Goal: Information Seeking & Learning: Learn about a topic

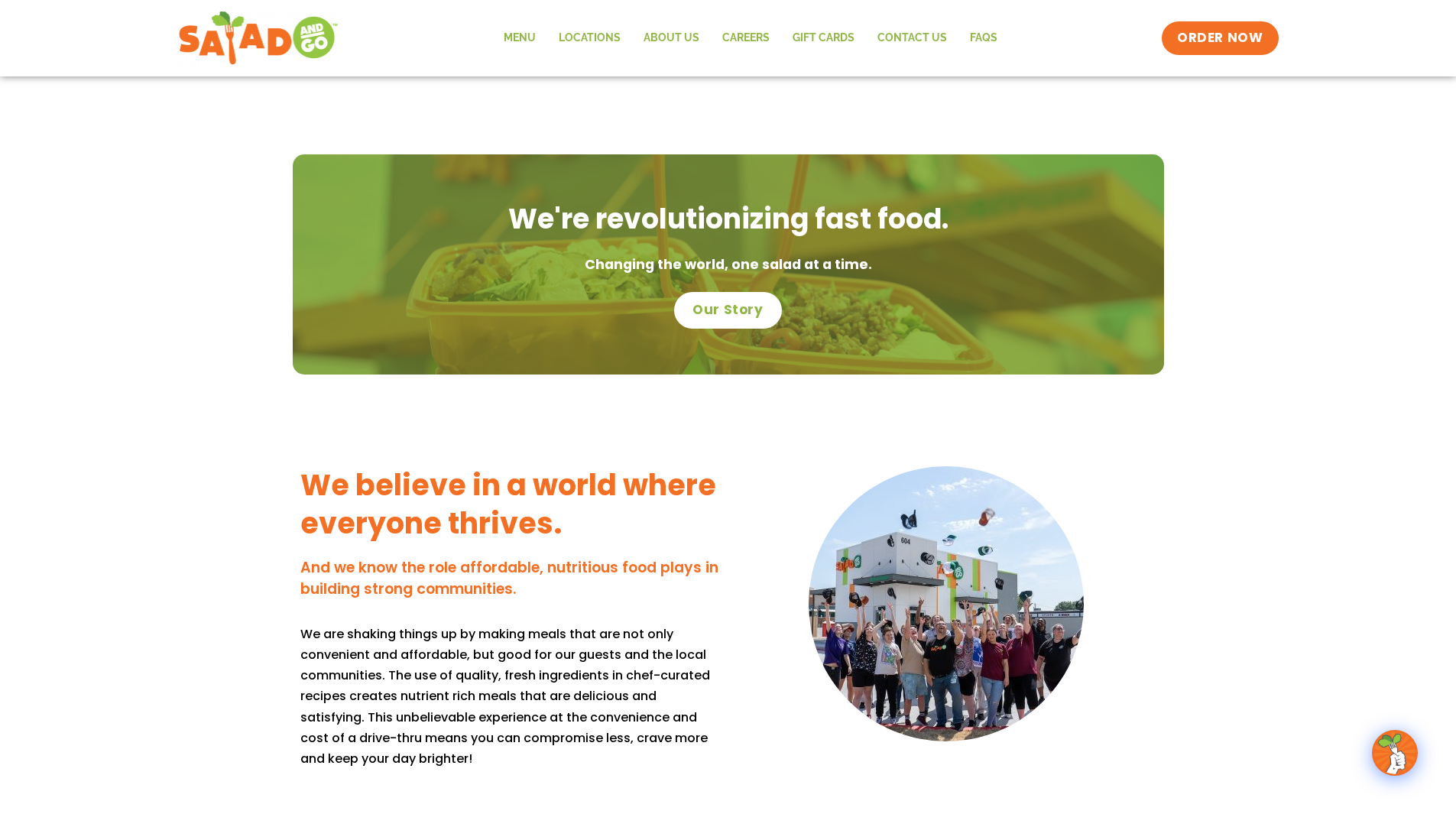
scroll to position [993, 0]
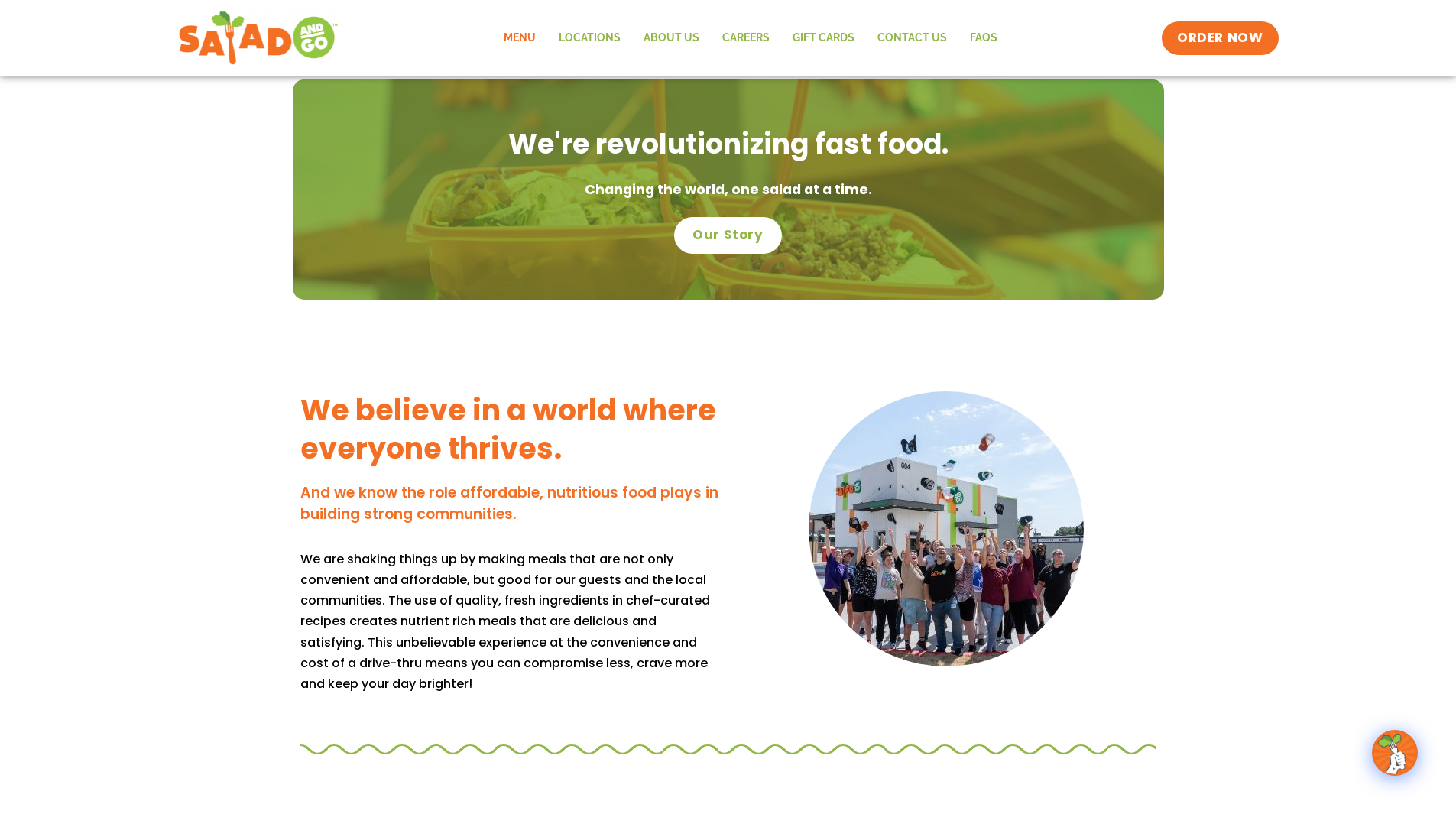
click at [534, 39] on link "Menu" at bounding box center [519, 38] width 55 height 35
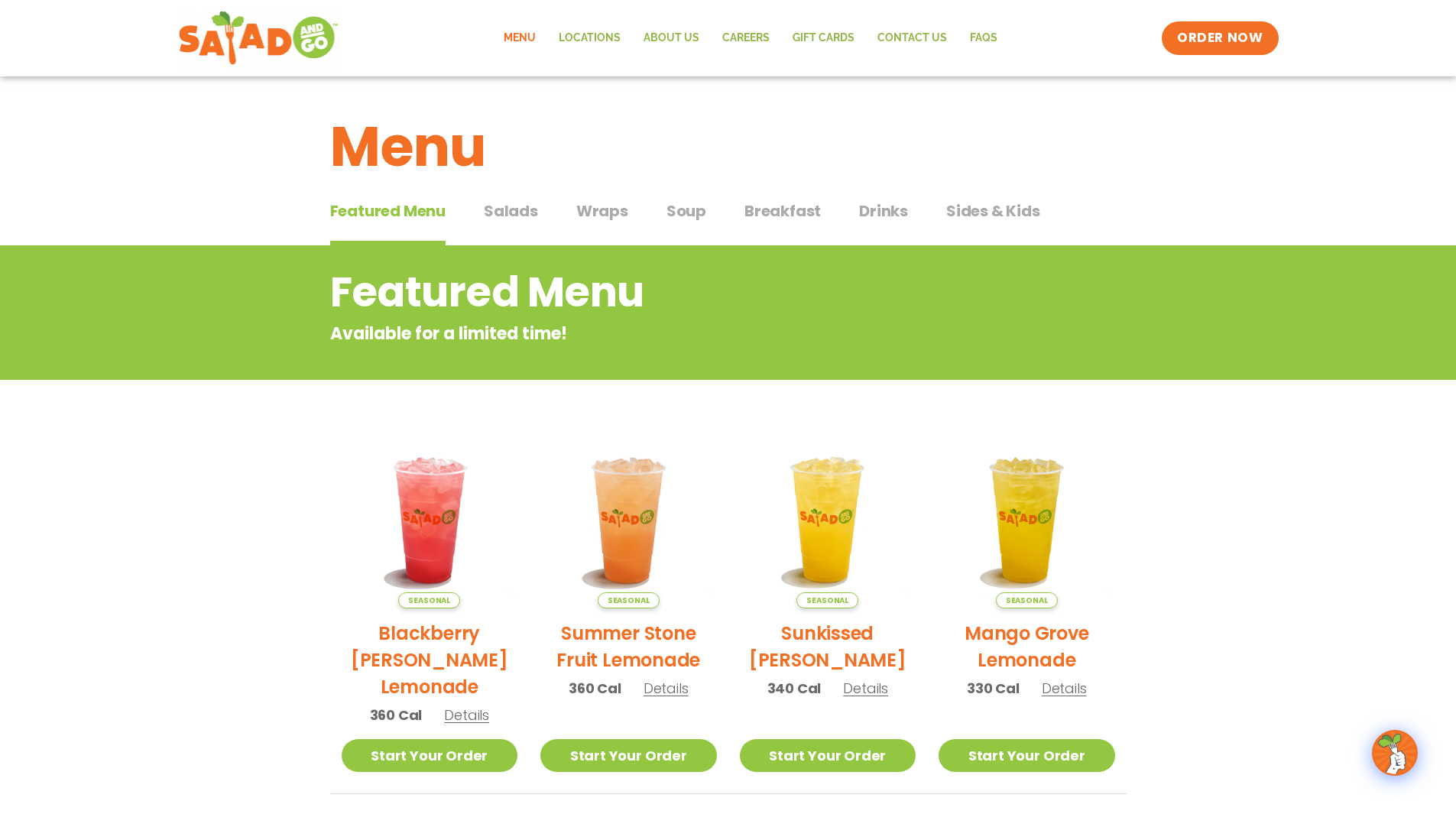
click at [502, 211] on span "Salads" at bounding box center [511, 210] width 54 height 23
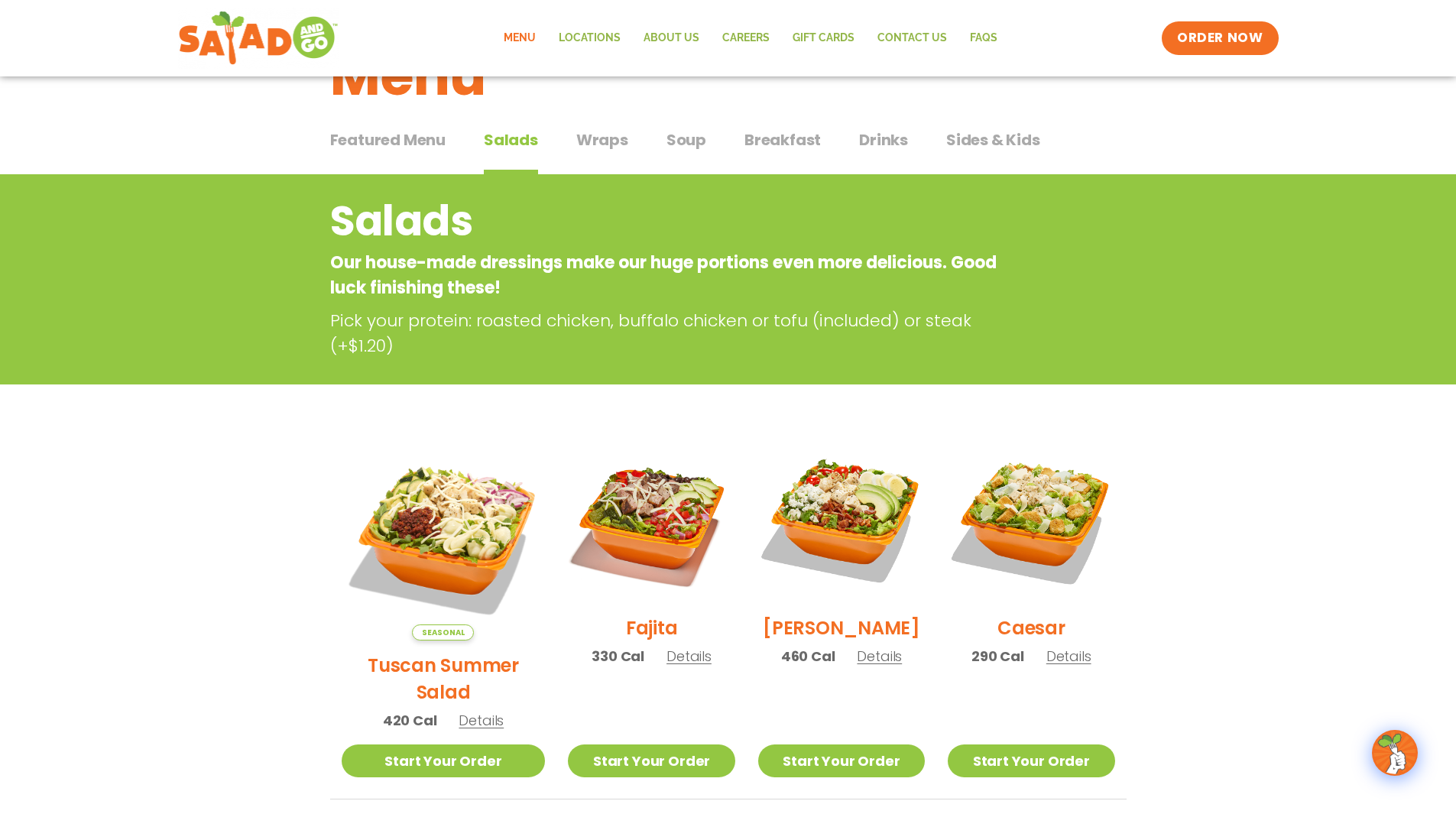
scroll to position [230, 0]
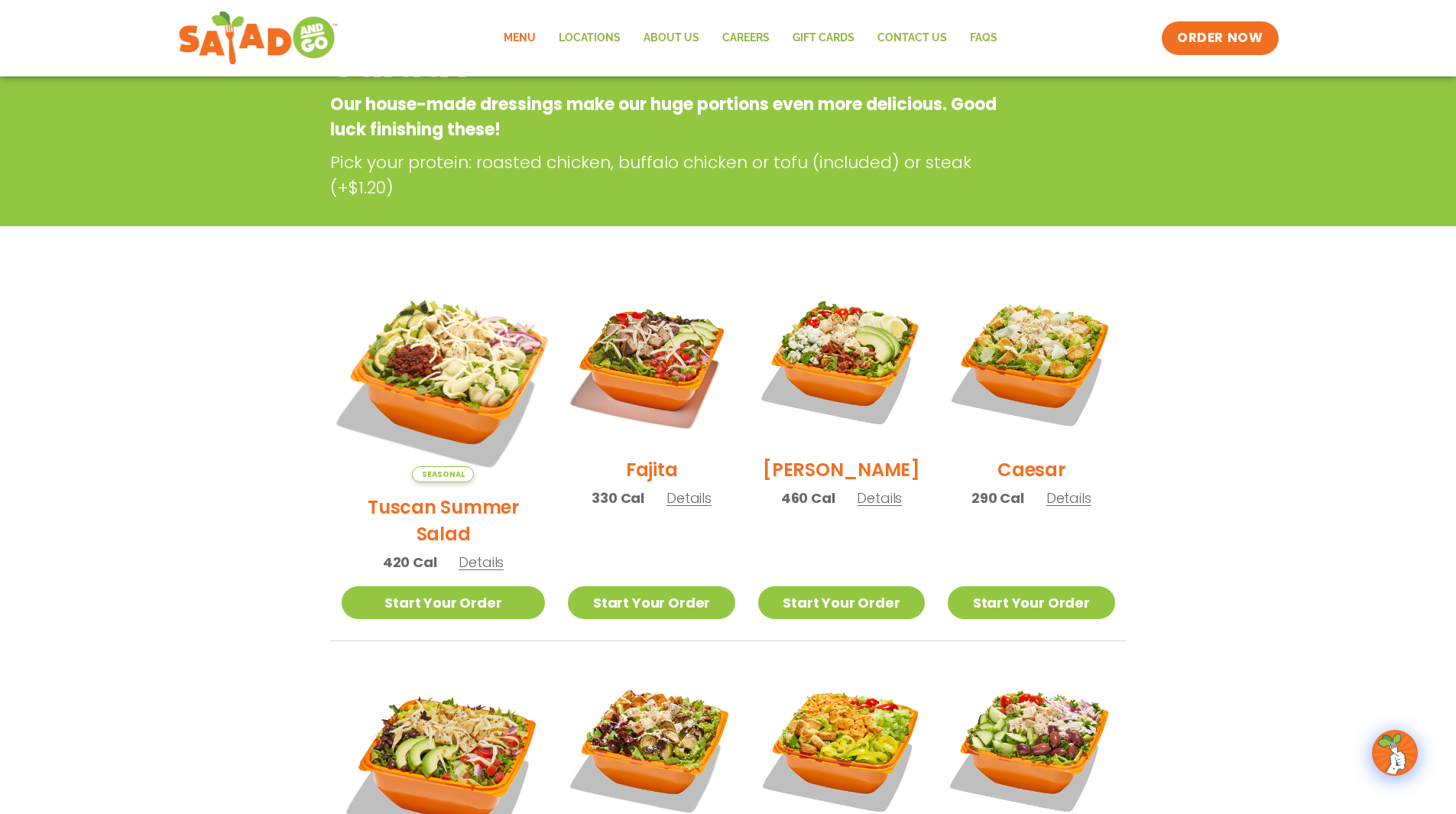
click at [451, 376] on img at bounding box center [442, 380] width 239 height 239
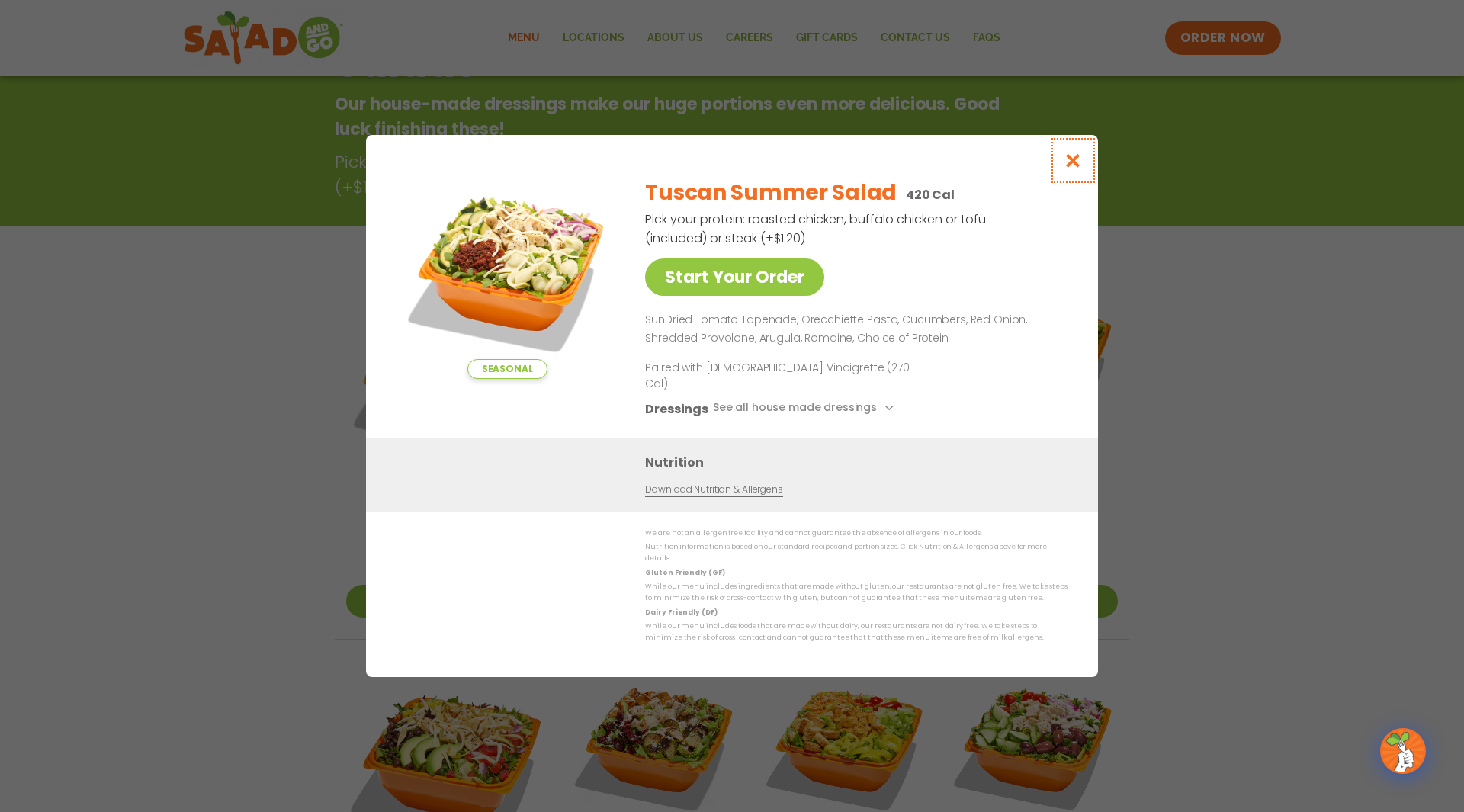
click at [1073, 169] on icon "Close modal" at bounding box center [1073, 160] width 19 height 16
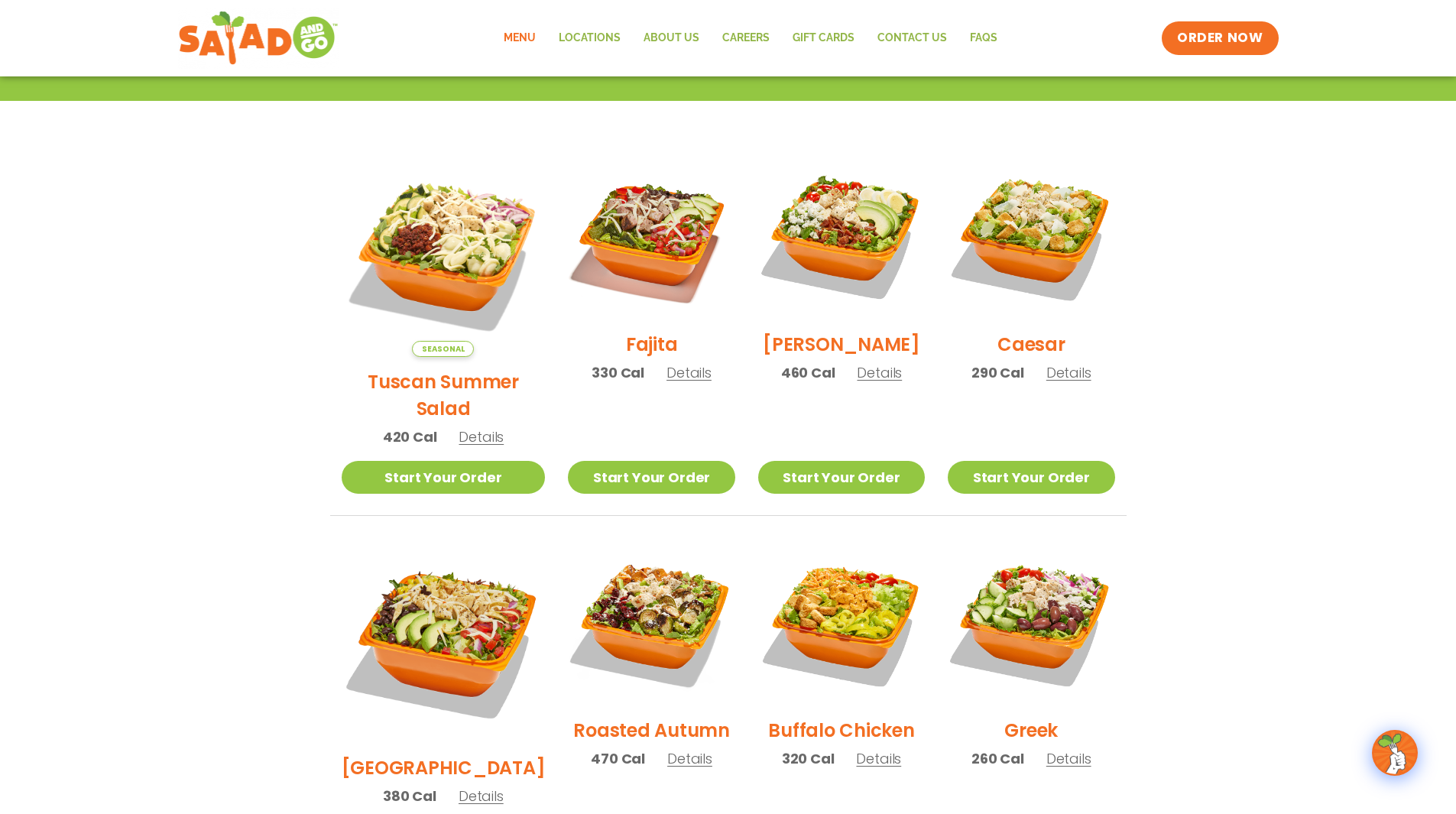
scroll to position [322, 0]
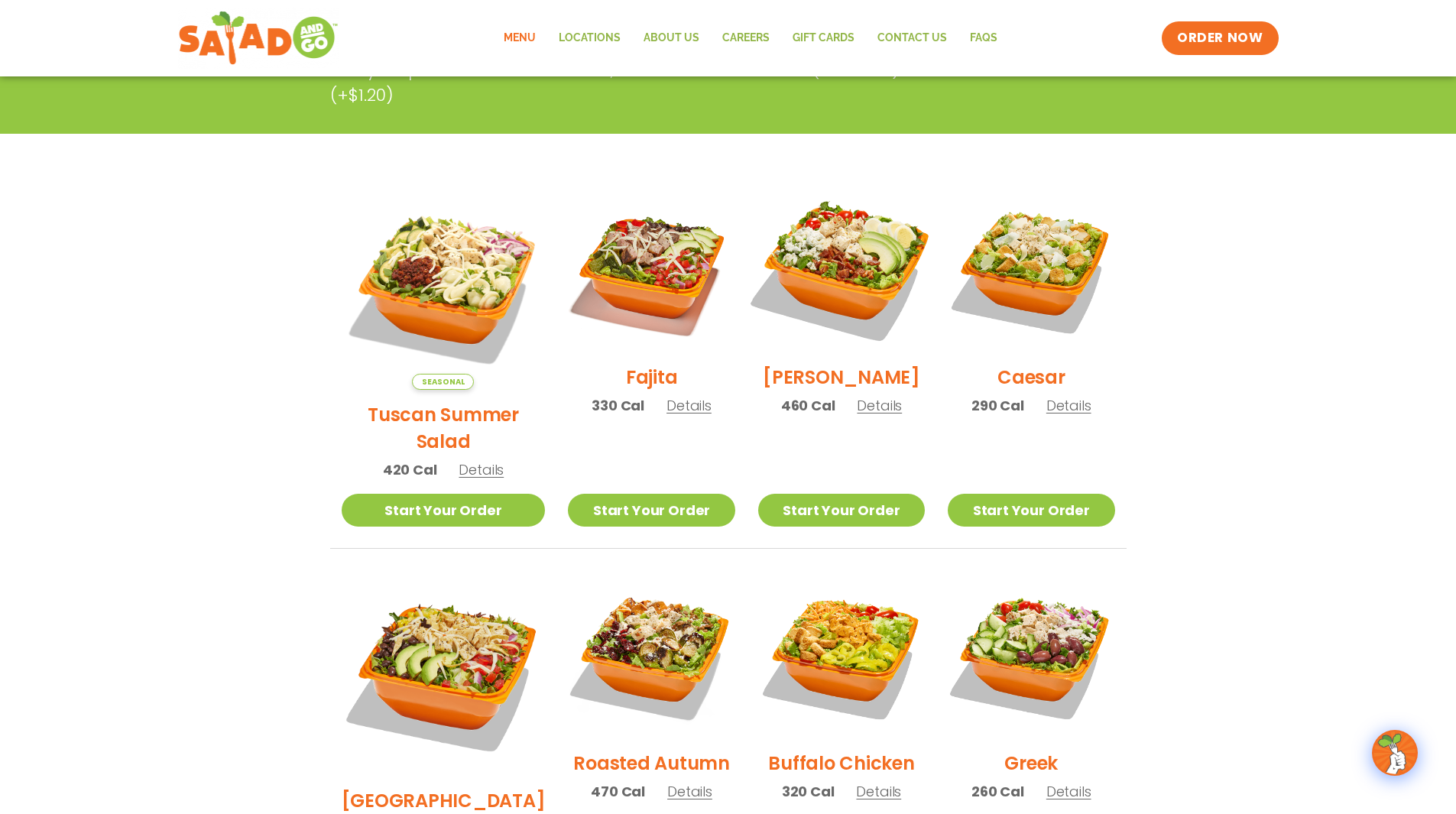
click at [855, 272] on img at bounding box center [841, 268] width 195 height 195
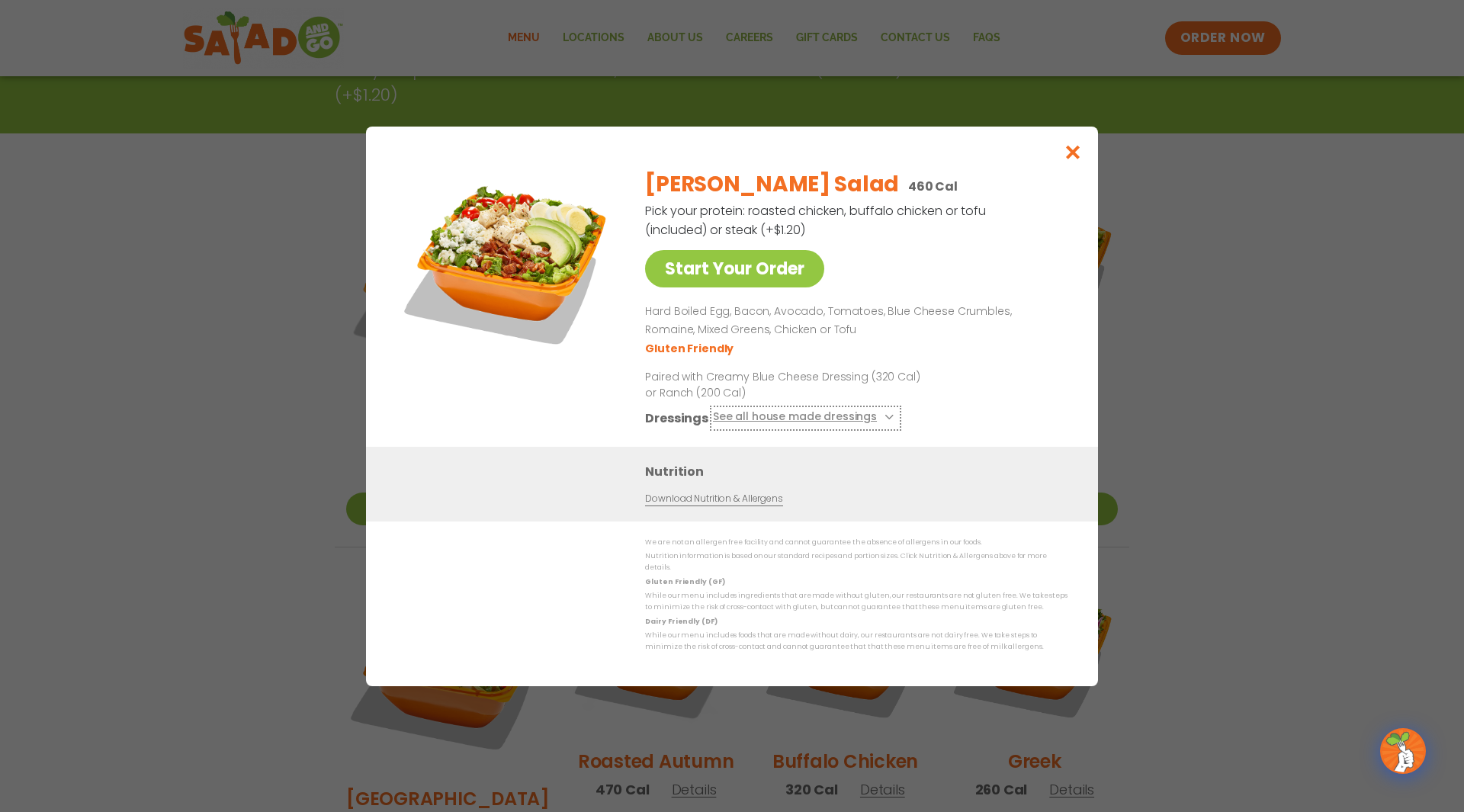
click at [885, 420] on icon at bounding box center [888, 417] width 6 height 6
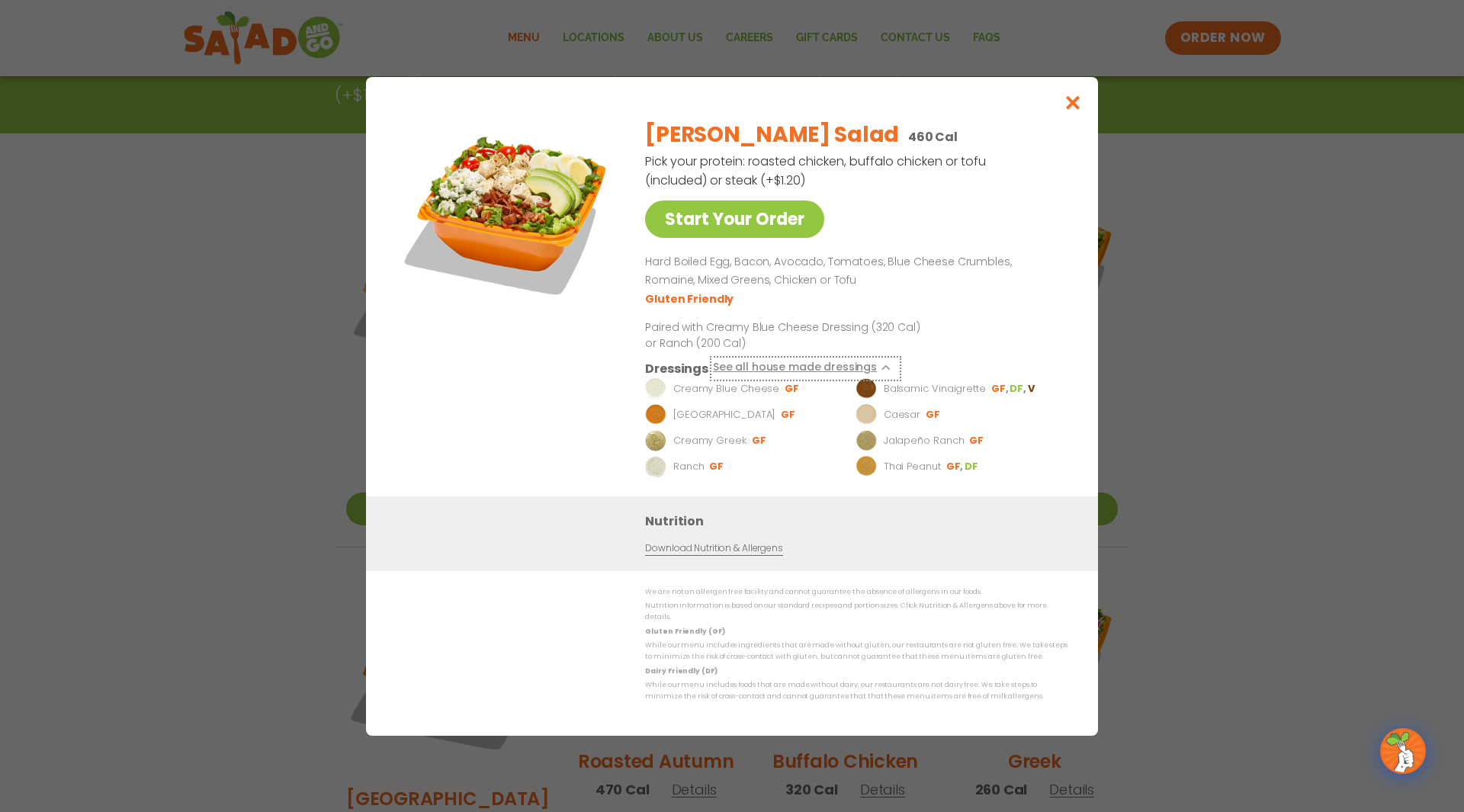
click at [885, 371] on icon at bounding box center [888, 368] width 6 height 6
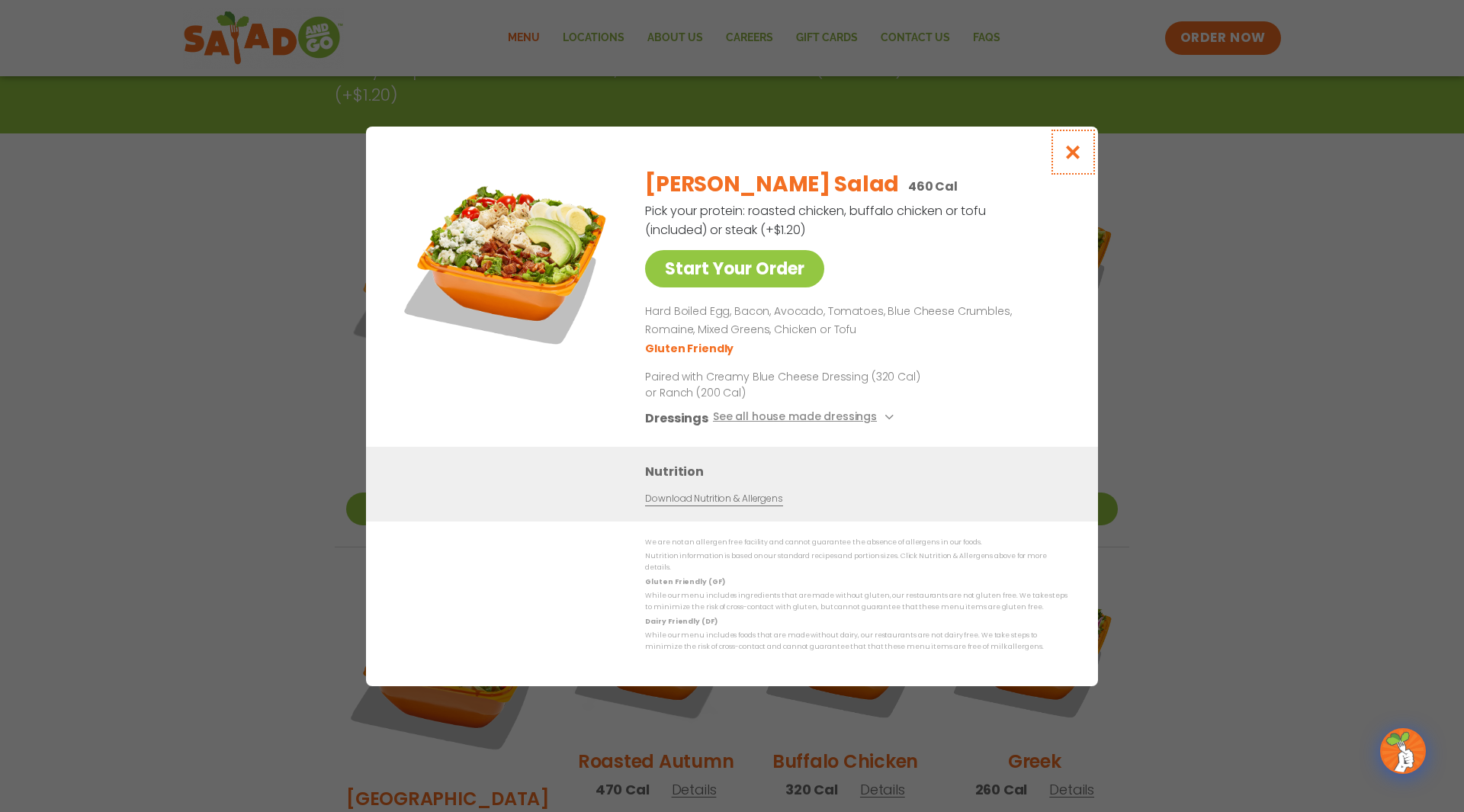
click at [1068, 158] on icon "Close modal" at bounding box center [1073, 152] width 19 height 16
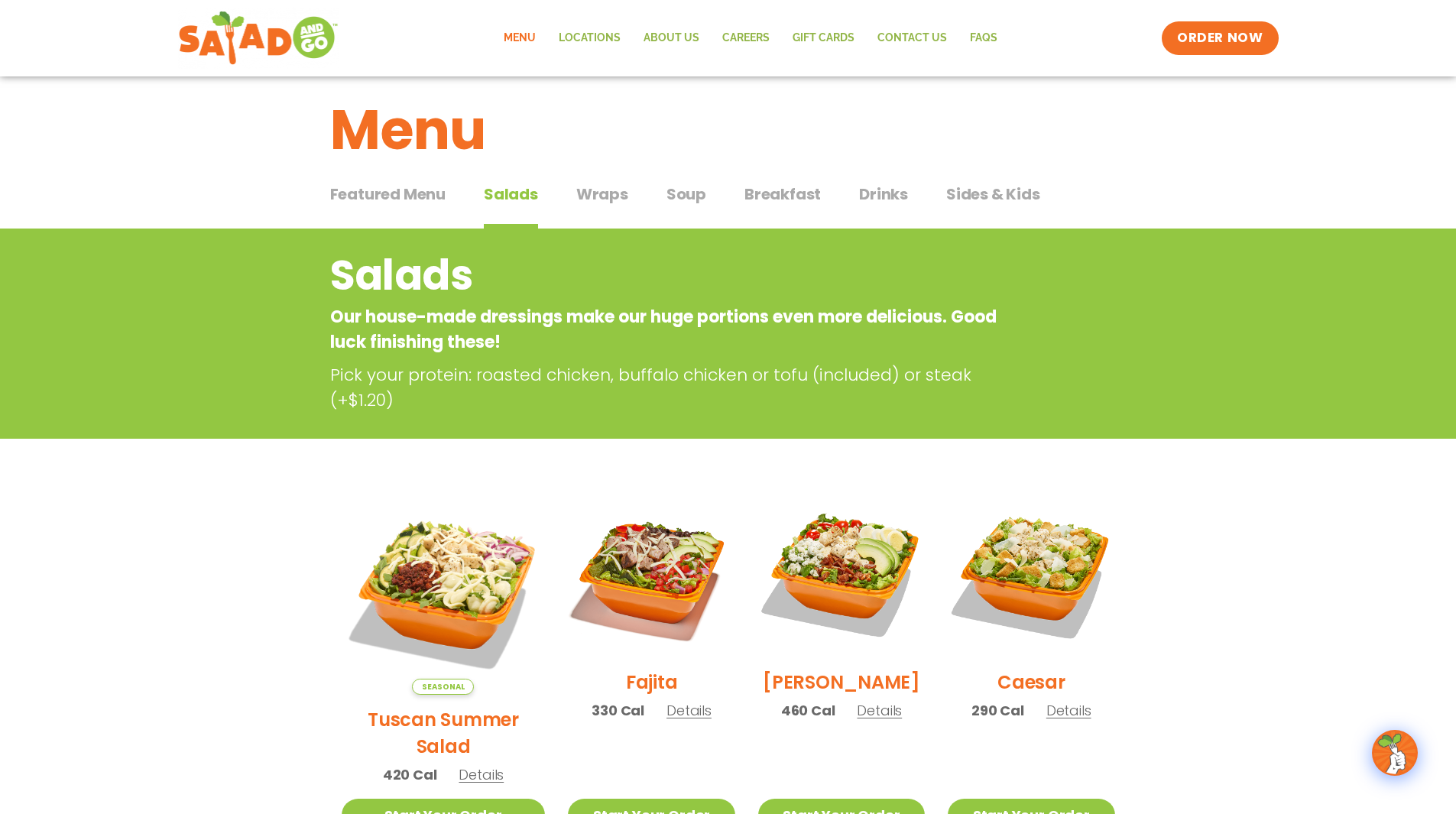
scroll to position [16, 0]
click at [686, 191] on span "Soup" at bounding box center [686, 195] width 40 height 23
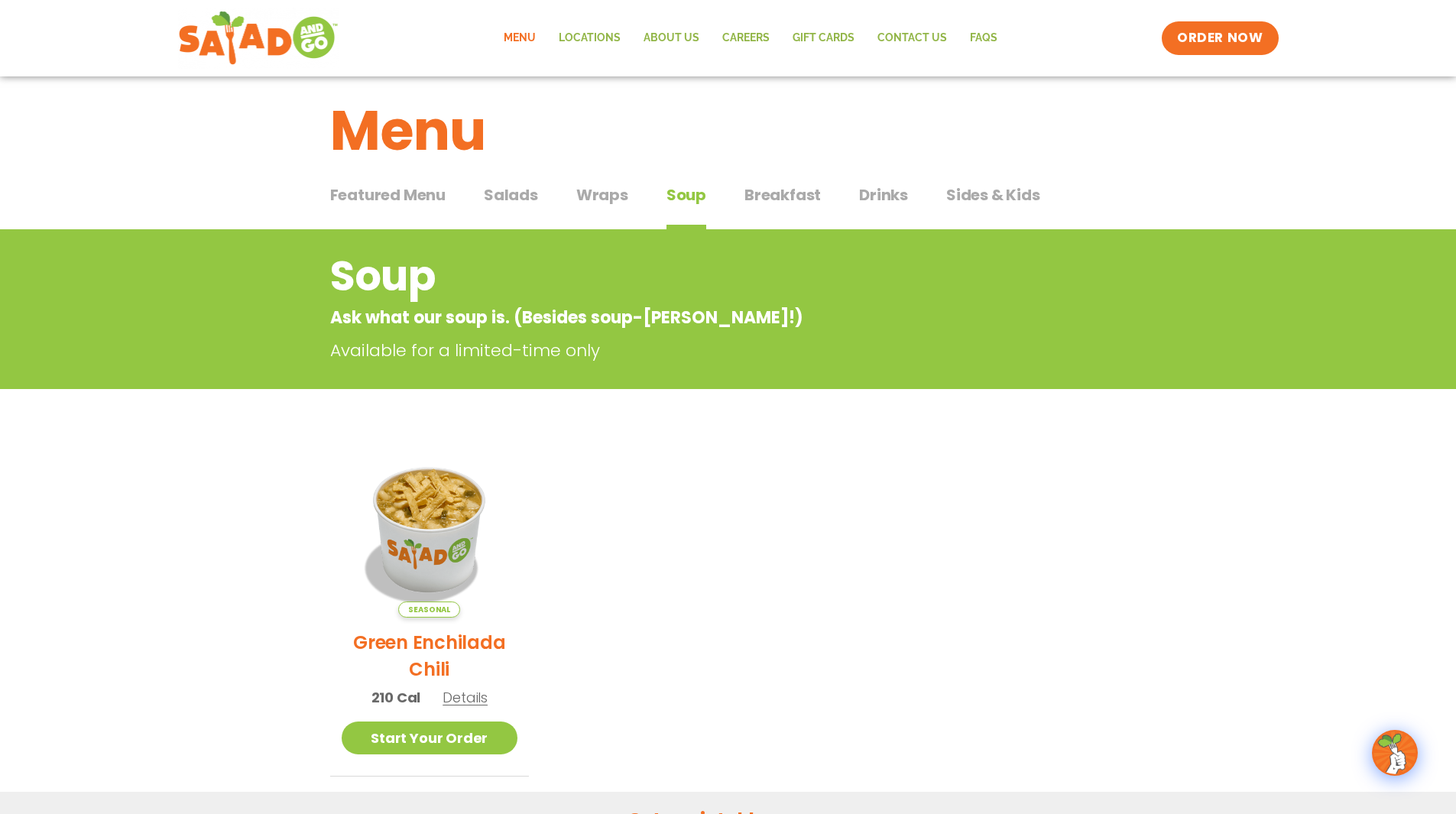
click at [610, 199] on span "Wraps" at bounding box center [601, 195] width 52 height 23
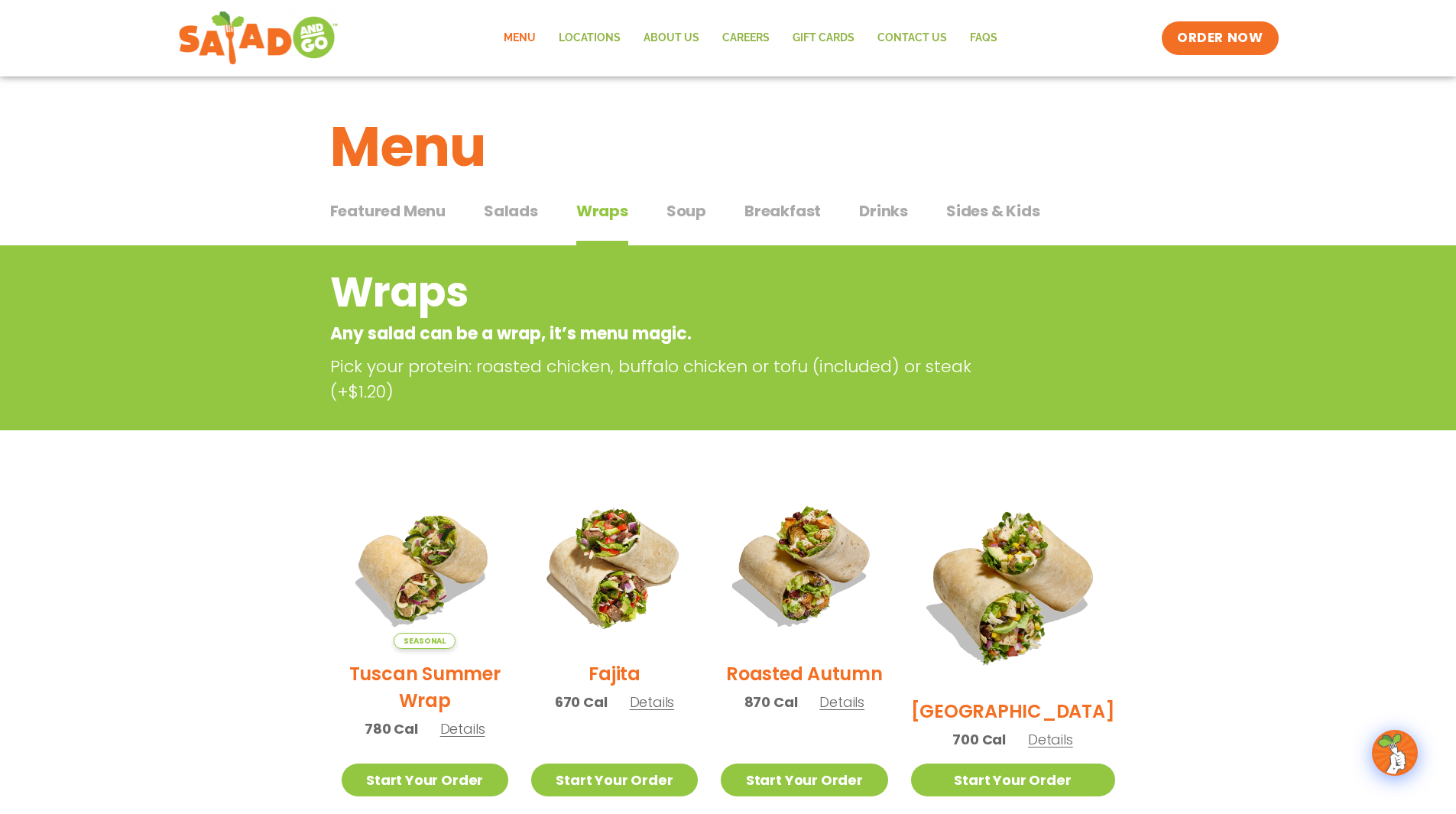
click at [986, 210] on span "Sides & Kids" at bounding box center [993, 210] width 94 height 23
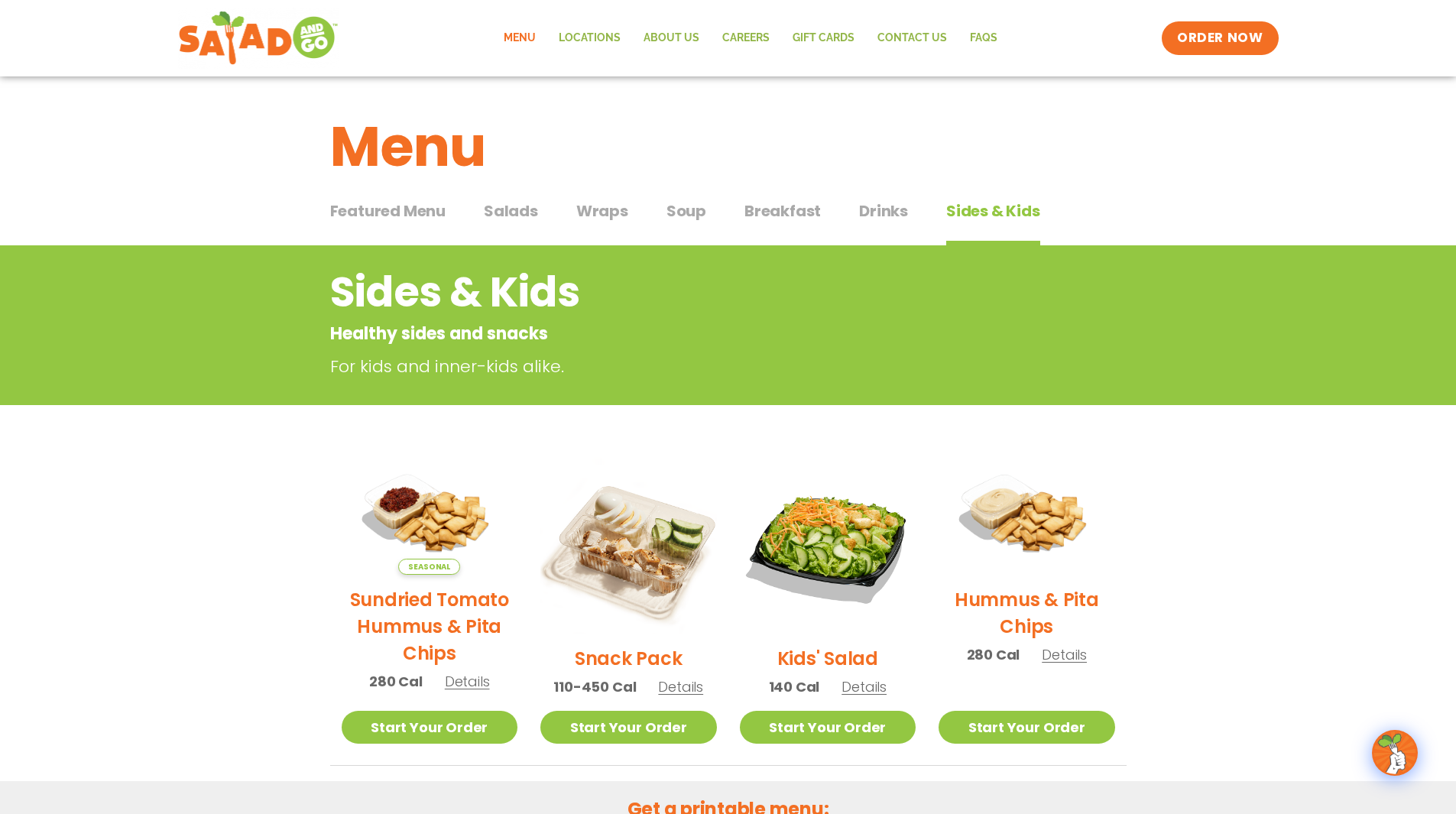
click at [527, 212] on span "Salads" at bounding box center [511, 210] width 54 height 23
